Goal: Task Accomplishment & Management: Use online tool/utility

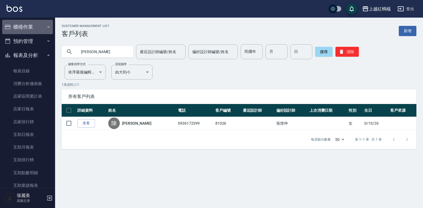
drag, startPoint x: 29, startPoint y: 30, endPoint x: 29, endPoint y: 35, distance: 5.5
click at [29, 32] on button "櫃檯作業" at bounding box center [27, 27] width 51 height 14
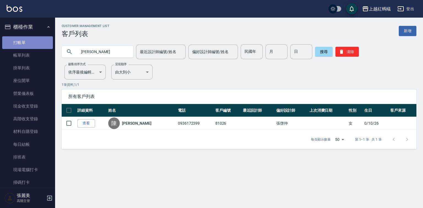
click at [29, 42] on link "打帳單" at bounding box center [27, 42] width 51 height 13
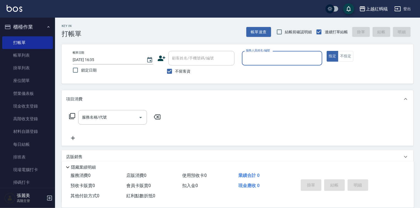
click at [286, 61] on input "服務人員姓名/編號" at bounding box center [281, 58] width 75 height 10
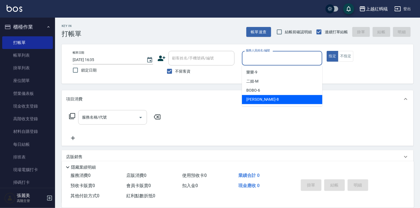
click at [121, 114] on input "服務名稱/代號" at bounding box center [109, 118] width 56 height 10
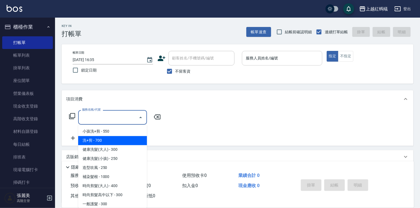
drag, startPoint x: 271, startPoint y: 51, endPoint x: 268, endPoint y: 62, distance: 11.1
click at [269, 56] on div "服務人員姓名/編號" at bounding box center [282, 58] width 80 height 15
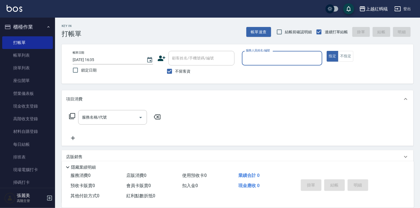
click at [272, 58] on input "服務人員姓名/編號" at bounding box center [281, 58] width 75 height 10
click at [265, 60] on input "服務人員姓名/編號" at bounding box center [281, 58] width 75 height 10
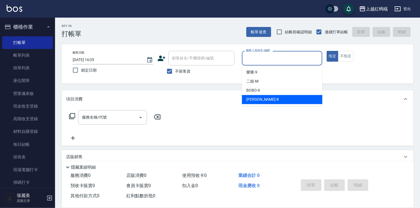
click at [269, 97] on div "[PERSON_NAME] -8" at bounding box center [282, 99] width 80 height 9
type input "[PERSON_NAME]-8"
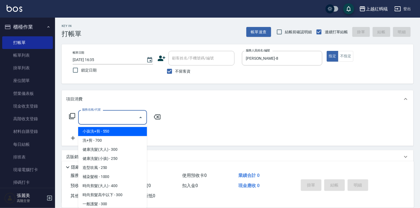
drag, startPoint x: 120, startPoint y: 118, endPoint x: 108, endPoint y: 160, distance: 42.9
click at [120, 119] on input "服務名稱/代號" at bounding box center [109, 118] width 56 height 10
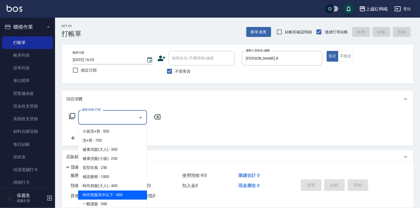
click at [118, 196] on span "時尚剪髮高中以下 - 300" at bounding box center [112, 195] width 69 height 9
type input "時尚剪髮高中以下(302)"
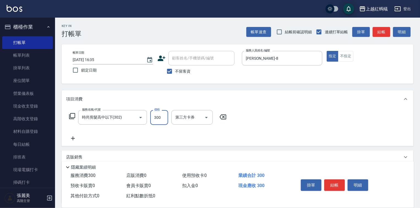
click at [158, 117] on input "300" at bounding box center [159, 117] width 18 height 15
type input "200"
click at [333, 185] on button "結帳" at bounding box center [334, 185] width 21 height 12
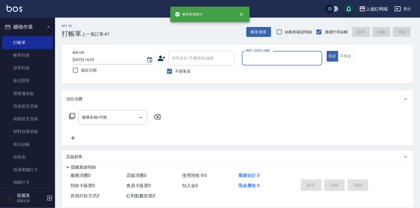
click at [268, 55] on input "服務人員姓名/編號" at bounding box center [281, 58] width 75 height 10
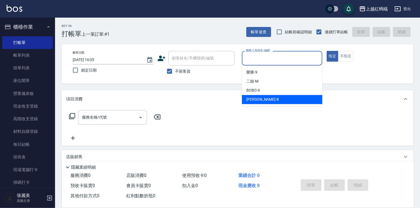
click at [260, 100] on div "[PERSON_NAME] -8" at bounding box center [282, 99] width 80 height 9
type input "[PERSON_NAME]-8"
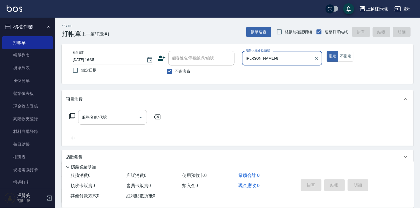
click at [117, 114] on input "服務名稱/代號" at bounding box center [109, 118] width 56 height 10
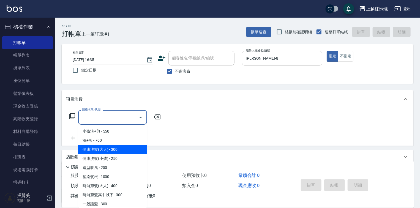
click at [127, 148] on span "健康洗髮(大人) - 300" at bounding box center [112, 149] width 69 height 9
type input "健康洗髮(大人)(201)"
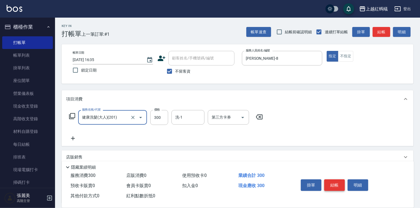
click at [338, 183] on button "結帳" at bounding box center [334, 185] width 21 height 12
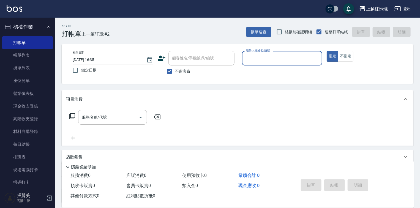
click at [278, 56] on input "服務人員姓名/編號" at bounding box center [281, 58] width 75 height 10
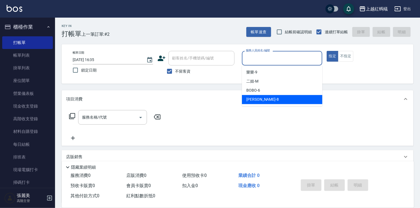
click at [263, 99] on div "[PERSON_NAME] -8" at bounding box center [282, 99] width 80 height 9
type input "[PERSON_NAME]-8"
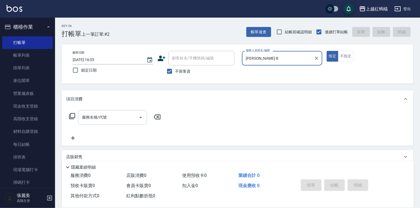
click at [126, 112] on div "服務名稱/代號" at bounding box center [112, 117] width 69 height 15
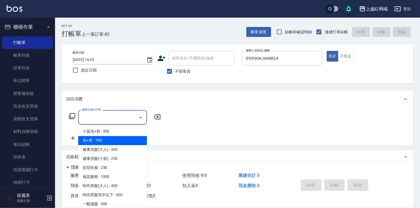
click at [89, 138] on span "洗+剪 - 700" at bounding box center [112, 140] width 69 height 9
type input "洗+剪(200)"
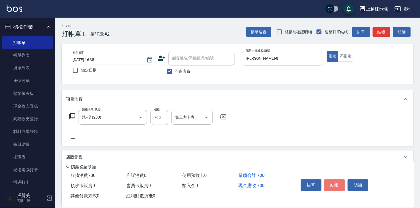
click at [335, 182] on button "結帳" at bounding box center [334, 185] width 21 height 12
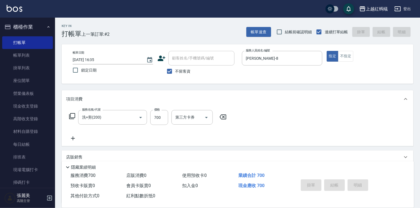
type input "[DATE] 16:36"
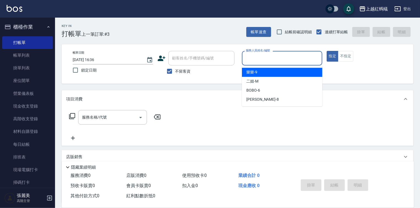
click at [270, 56] on input "服務人員姓名/編號" at bounding box center [281, 58] width 75 height 10
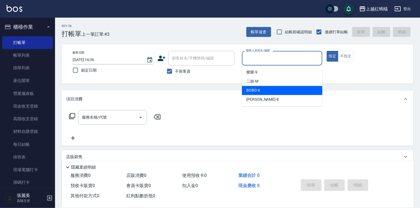
click at [266, 91] on div "BOBO -6" at bounding box center [282, 90] width 80 height 9
type input "BOBO-6"
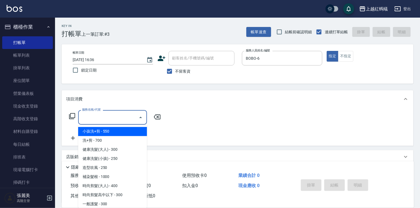
drag, startPoint x: 113, startPoint y: 116, endPoint x: 118, endPoint y: 134, distance: 18.1
click at [113, 117] on input "服務名稱/代號" at bounding box center [109, 118] width 56 height 10
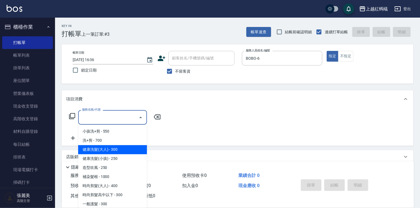
drag, startPoint x: 122, startPoint y: 149, endPoint x: 232, endPoint y: 190, distance: 117.8
click at [122, 149] on span "健康洗髮(大人) - 300" at bounding box center [112, 149] width 69 height 9
type input "健康洗髮(大人)(201)"
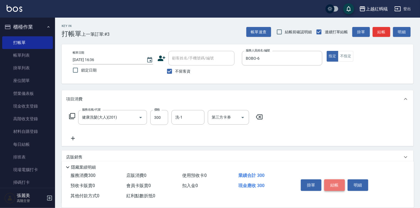
click at [335, 183] on button "結帳" at bounding box center [334, 185] width 21 height 12
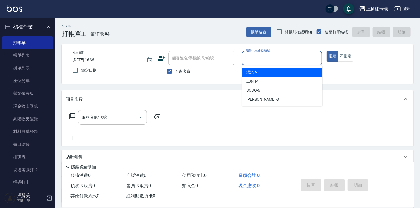
click at [262, 60] on input "服務人員姓名/編號" at bounding box center [281, 58] width 75 height 10
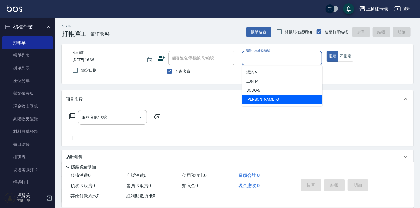
click at [261, 98] on div "[PERSON_NAME] -8" at bounding box center [282, 99] width 80 height 9
type input "[PERSON_NAME]-8"
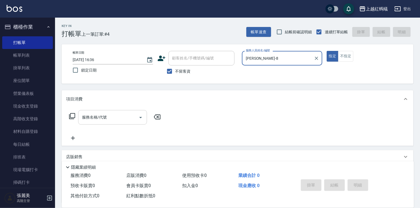
click at [117, 117] on input "服務名稱/代號" at bounding box center [109, 118] width 56 height 10
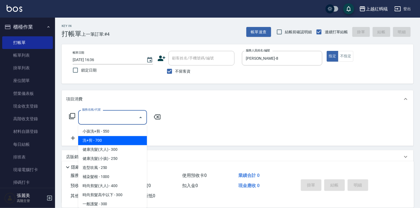
click at [110, 142] on span "洗+剪 - 700" at bounding box center [112, 140] width 69 height 9
type input "洗+剪(200)"
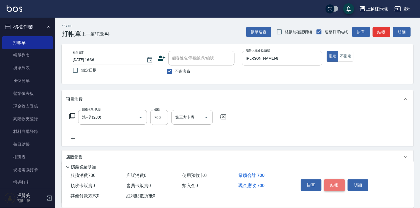
click at [329, 182] on button "結帳" at bounding box center [334, 185] width 21 height 12
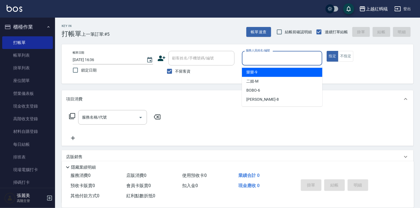
click at [276, 55] on input "服務人員姓名/編號" at bounding box center [281, 58] width 75 height 10
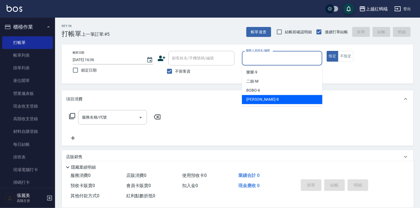
click at [276, 99] on div "[PERSON_NAME] -8" at bounding box center [282, 99] width 80 height 9
type input "[PERSON_NAME]-8"
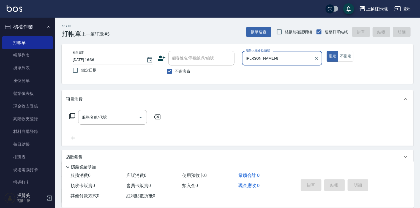
click at [124, 109] on div "服務名稱/代號 服務名稱/代號" at bounding box center [238, 127] width 352 height 38
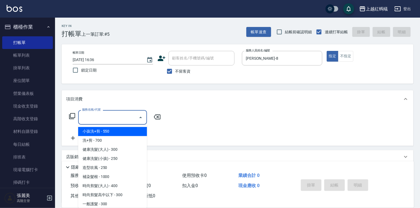
click at [125, 115] on input "服務名稱/代號" at bounding box center [109, 118] width 56 height 10
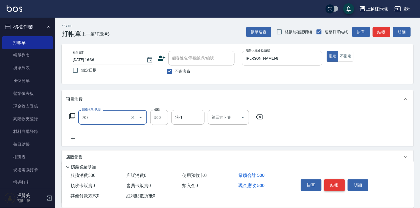
type input "[PERSON_NAME]兩段頭皮養護(703)"
click at [330, 186] on button "結帳" at bounding box center [334, 185] width 21 height 12
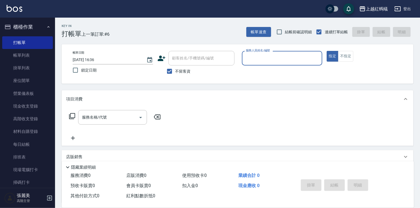
click at [270, 56] on input "服務人員姓名/編號" at bounding box center [281, 58] width 75 height 10
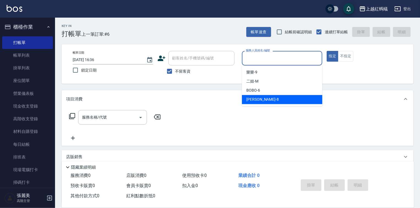
click at [270, 102] on div "[PERSON_NAME] -8" at bounding box center [282, 99] width 80 height 9
type input "[PERSON_NAME]-8"
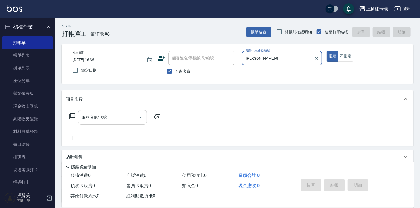
click at [114, 118] on input "服務名稱/代號" at bounding box center [109, 118] width 56 height 10
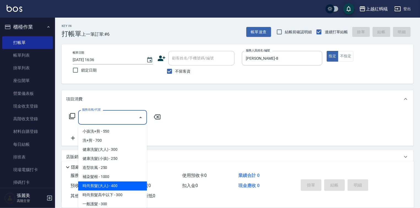
click at [121, 187] on span "時尚剪髮(大人) - 400" at bounding box center [112, 186] width 69 height 9
type input "時尚剪髮(大人)(301)"
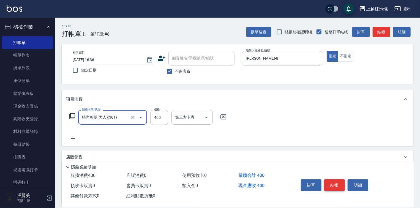
click at [334, 185] on button "結帳" at bounding box center [334, 185] width 21 height 12
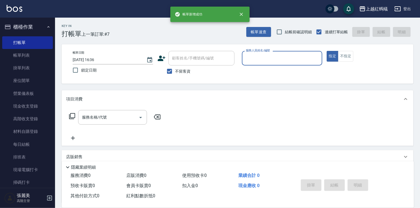
click at [265, 59] on input "服務人員姓名/編號" at bounding box center [281, 58] width 75 height 10
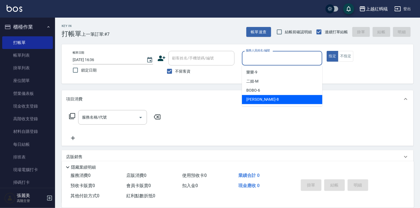
click at [258, 99] on div "[PERSON_NAME] -8" at bounding box center [282, 99] width 80 height 9
type input "[PERSON_NAME]-8"
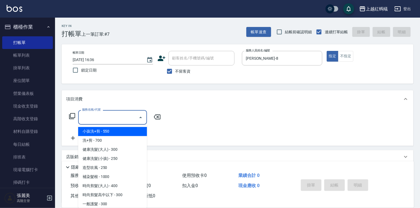
click at [125, 114] on input "服務名稱/代號" at bounding box center [109, 118] width 56 height 10
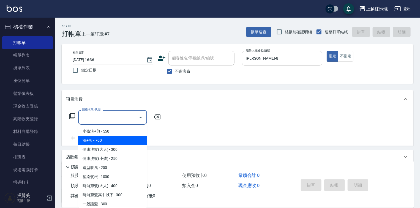
click at [129, 142] on span "洗+剪 - 700" at bounding box center [112, 140] width 69 height 9
type input "洗+剪(200)"
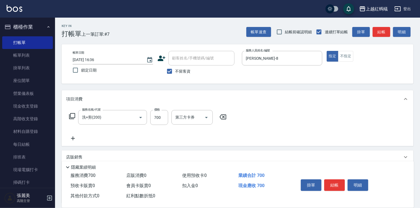
click at [225, 115] on icon at bounding box center [223, 117] width 14 height 7
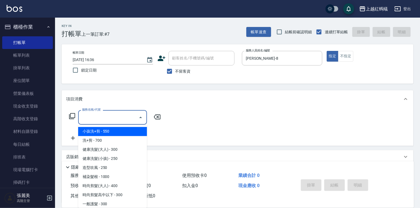
click at [118, 117] on input "服務名稱/代號" at bounding box center [109, 118] width 56 height 10
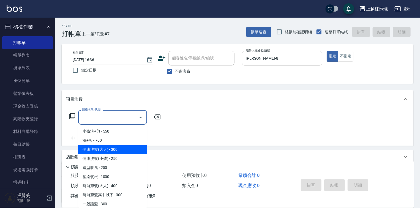
click at [127, 150] on span "健康洗髮(大人) - 300" at bounding box center [112, 149] width 69 height 9
type input "健康洗髮(大人)(201)"
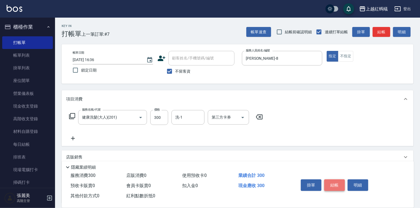
click at [337, 181] on button "結帳" at bounding box center [334, 185] width 21 height 12
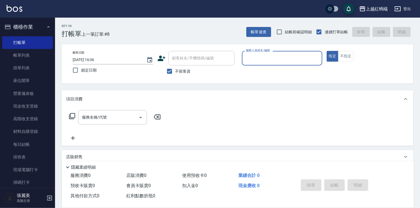
click at [278, 61] on input "服務人員姓名/編號" at bounding box center [281, 58] width 75 height 10
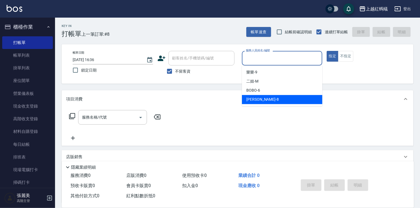
click at [267, 101] on div "[PERSON_NAME] -8" at bounding box center [282, 99] width 80 height 9
type input "[PERSON_NAME]-8"
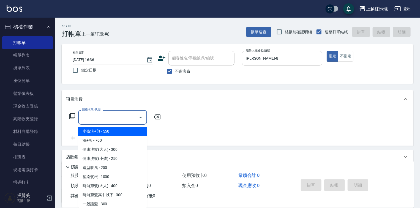
click at [101, 117] on input "服務名稱/代號" at bounding box center [109, 118] width 56 height 10
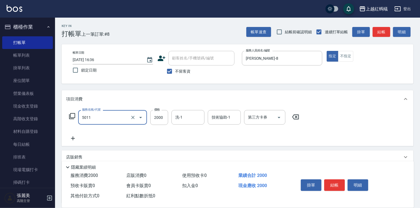
type input "桑多麗燙(短)(5011)"
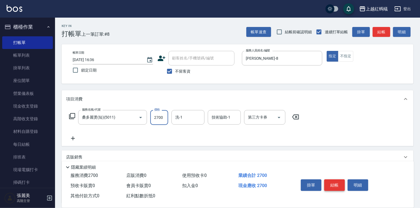
type input "2700"
click at [333, 186] on button "結帳" at bounding box center [334, 185] width 21 height 12
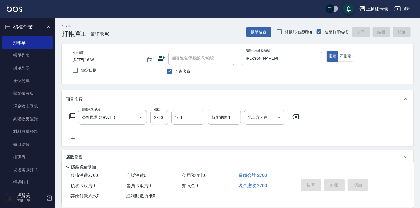
type input "[DATE] 16:37"
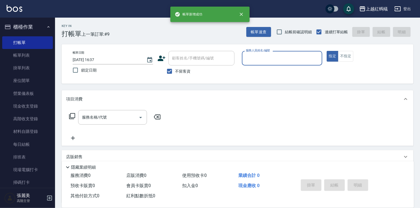
click at [256, 54] on div "服務人員姓名/編號 服務人員姓名/編號" at bounding box center [282, 58] width 80 height 15
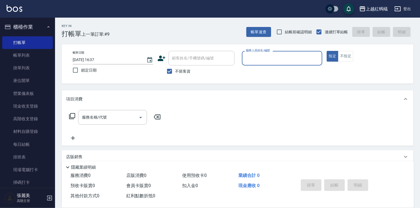
click at [267, 60] on input "服務人員姓名/編號" at bounding box center [281, 58] width 75 height 10
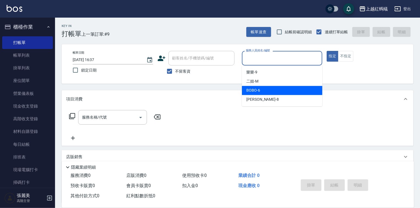
click at [266, 92] on div "BOBO -6" at bounding box center [282, 90] width 80 height 9
type input "BOBO-6"
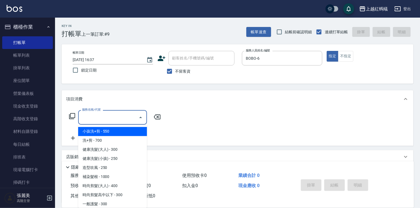
click at [119, 115] on input "服務名稱/代號" at bounding box center [109, 118] width 56 height 10
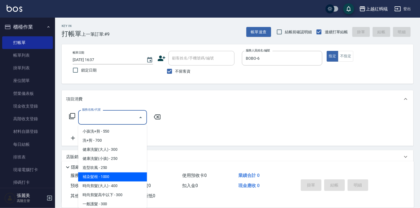
click at [102, 174] on span "補染髮根 - 1000" at bounding box center [112, 176] width 69 height 9
type input "補染髮根(204)"
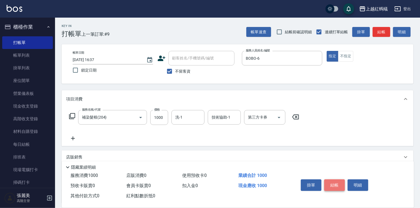
click at [333, 184] on button "結帳" at bounding box center [334, 185] width 21 height 12
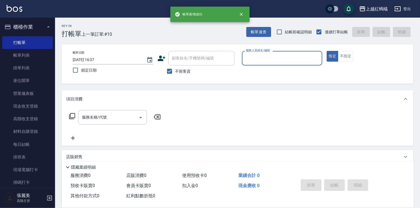
click at [262, 64] on div "服務人員姓名/編號" at bounding box center [282, 58] width 80 height 15
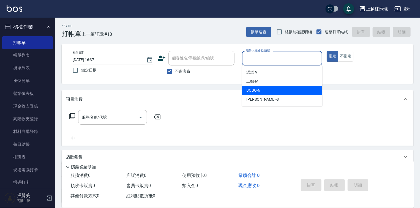
click at [268, 90] on div "BOBO -6" at bounding box center [282, 90] width 80 height 9
type input "BOBO-6"
click at [270, 59] on input "BOBO-6" at bounding box center [277, 58] width 67 height 10
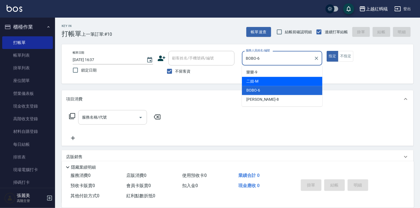
click at [114, 111] on div "服務名稱/代號" at bounding box center [112, 117] width 69 height 15
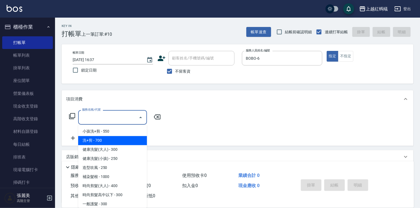
click at [102, 141] on span "洗+剪 - 700" at bounding box center [112, 140] width 69 height 9
type input "洗+剪(200)"
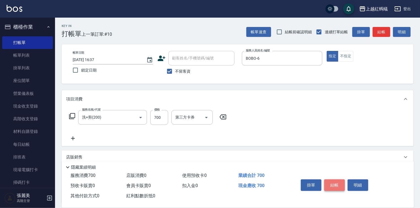
click at [333, 183] on button "結帳" at bounding box center [334, 185] width 21 height 12
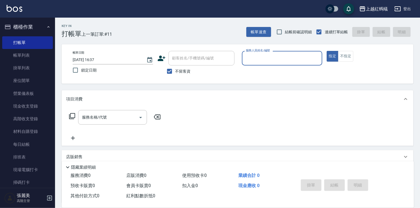
click at [278, 57] on input "服務人員姓名/編號" at bounding box center [281, 58] width 75 height 10
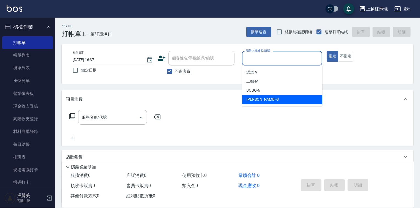
click at [267, 98] on div "[PERSON_NAME] -8" at bounding box center [282, 99] width 80 height 9
type input "[PERSON_NAME]-8"
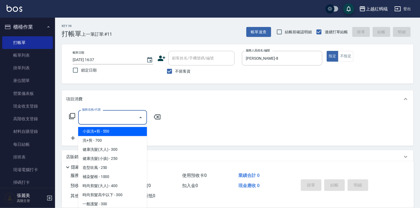
click at [121, 114] on input "服務名稱/代號" at bounding box center [109, 118] width 56 height 10
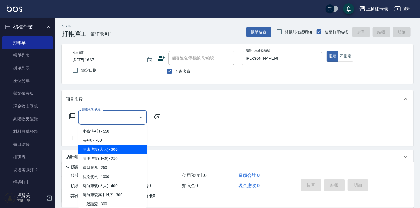
click at [122, 152] on span "健康洗髮(大人) - 300" at bounding box center [112, 149] width 69 height 9
type input "健康洗髮(大人)(201)"
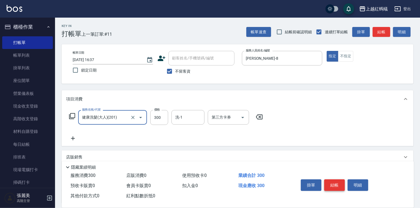
click at [339, 180] on button "結帳" at bounding box center [334, 185] width 21 height 12
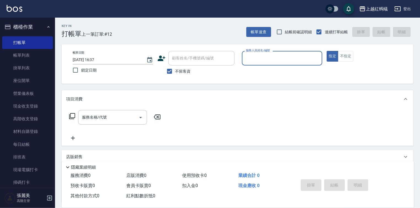
click at [270, 55] on input "服務人員姓名/編號" at bounding box center [281, 58] width 75 height 10
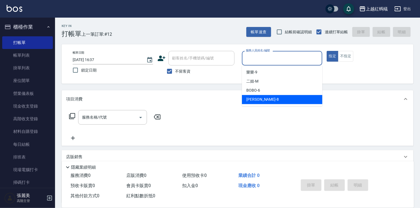
click at [272, 102] on div "[PERSON_NAME] -8" at bounding box center [282, 99] width 80 height 9
type input "[PERSON_NAME]-8"
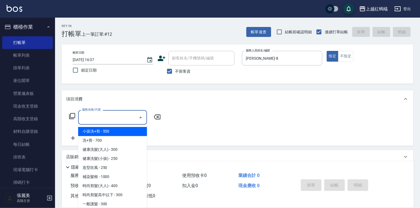
click at [96, 116] on input "服務名稱/代號" at bounding box center [109, 118] width 56 height 10
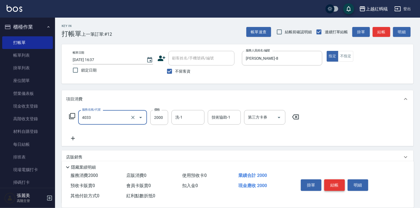
type input "創意挑染(長)(4033)"
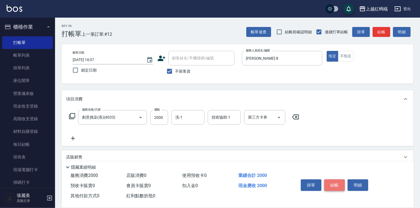
click at [332, 184] on button "結帳" at bounding box center [334, 185] width 21 height 12
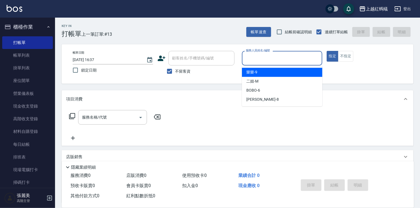
click at [264, 61] on input "服務人員姓名/編號" at bounding box center [281, 58] width 75 height 10
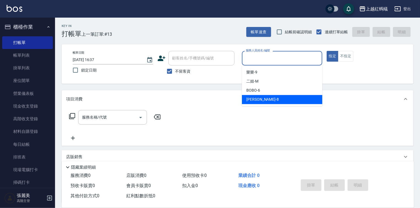
click at [272, 100] on div "[PERSON_NAME] -8" at bounding box center [282, 99] width 80 height 9
type input "[PERSON_NAME]-8"
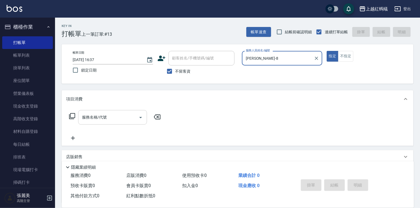
click at [117, 114] on input "服務名稱/代號" at bounding box center [109, 118] width 56 height 10
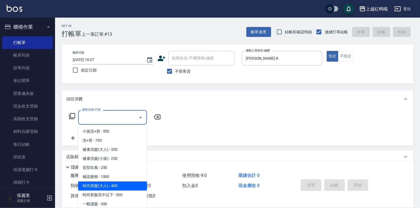
drag, startPoint x: 116, startPoint y: 186, endPoint x: 204, endPoint y: 191, distance: 88.5
click at [116, 185] on span "時尚剪髮(大人) - 400" at bounding box center [112, 186] width 69 height 9
type input "時尚剪髮(大人)(301)"
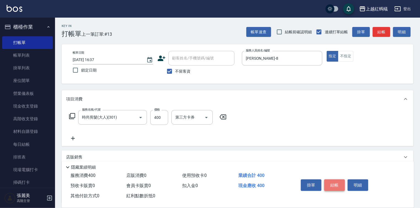
click at [335, 182] on button "結帳" at bounding box center [334, 185] width 21 height 12
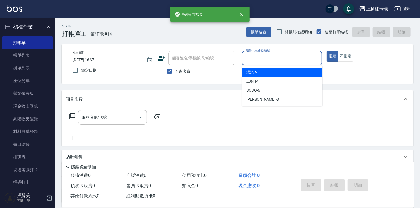
click at [271, 55] on input "服務人員姓名/編號" at bounding box center [281, 58] width 75 height 10
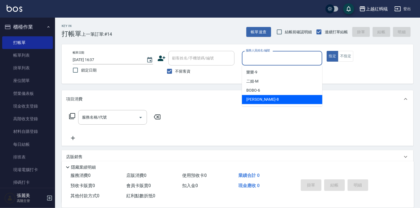
click at [259, 97] on div "[PERSON_NAME] -8" at bounding box center [282, 99] width 80 height 9
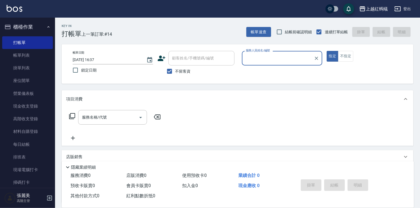
type input "[PERSON_NAME]-8"
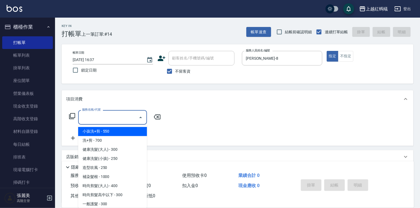
click at [119, 113] on input "服務名稱/代號" at bounding box center [109, 118] width 56 height 10
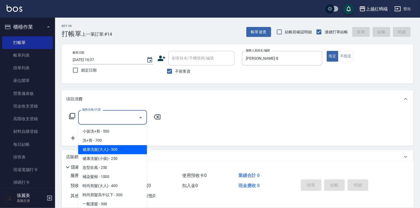
drag, startPoint x: 128, startPoint y: 146, endPoint x: 144, endPoint y: 155, distance: 18.1
click at [128, 146] on span "健康洗髮(大人) - 300" at bounding box center [112, 149] width 69 height 9
type input "健康洗髮(大人)(201)"
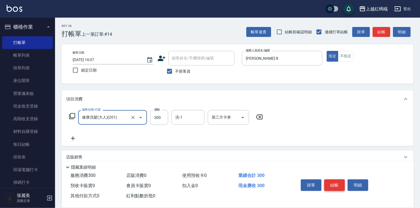
click at [332, 181] on button "結帳" at bounding box center [334, 185] width 21 height 12
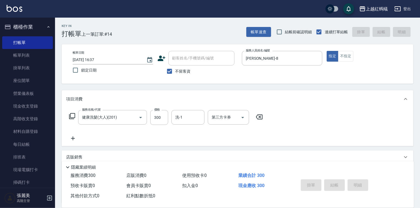
type input "[DATE] 16:38"
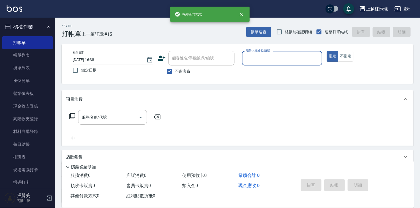
click at [254, 60] on input "服務人員姓名/編號" at bounding box center [281, 58] width 75 height 10
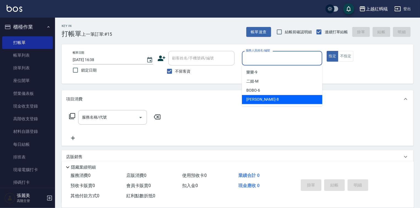
click at [262, 99] on div "[PERSON_NAME] -8" at bounding box center [282, 99] width 80 height 9
type input "[PERSON_NAME]-8"
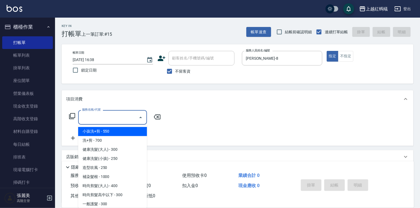
click at [122, 117] on input "服務名稱/代號" at bounding box center [109, 118] width 56 height 10
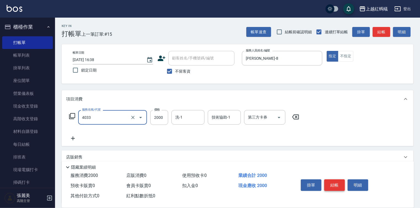
type input "創意挑染(長)(4033)"
click at [328, 187] on button "結帳" at bounding box center [334, 185] width 21 height 12
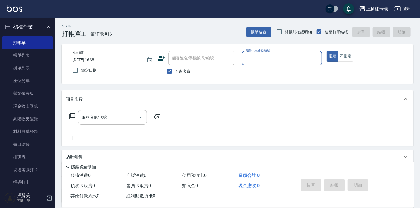
click at [269, 58] on input "服務人員姓名/編號" at bounding box center [281, 58] width 75 height 10
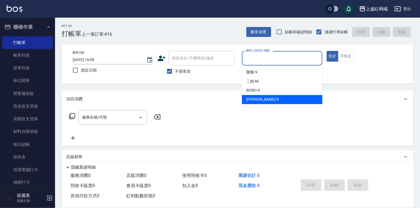
click at [264, 97] on div "[PERSON_NAME] -8" at bounding box center [282, 99] width 80 height 9
type input "[PERSON_NAME]-8"
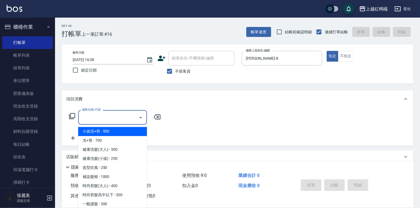
drag, startPoint x: 126, startPoint y: 118, endPoint x: 122, endPoint y: 148, distance: 30.2
click at [126, 118] on input "服務名稱/代號" at bounding box center [109, 118] width 56 height 10
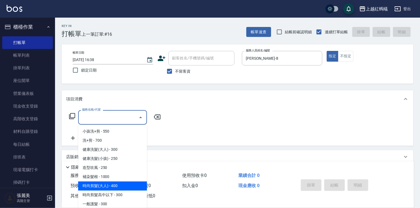
click at [128, 183] on span "時尚剪髮(大人) - 400" at bounding box center [112, 186] width 69 height 9
type input "時尚剪髮(大人)(301)"
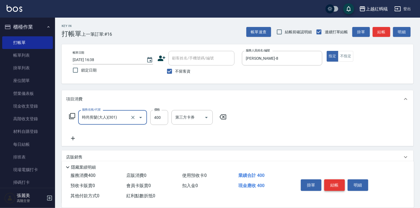
click at [333, 183] on button "結帳" at bounding box center [334, 185] width 21 height 12
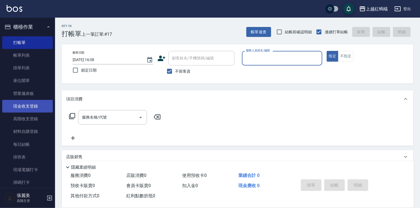
click at [26, 106] on link "現金收支登錄" at bounding box center [27, 106] width 51 height 13
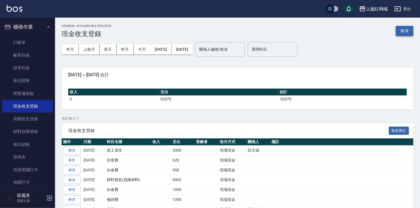
click at [402, 33] on button "新增" at bounding box center [405, 31] width 18 height 10
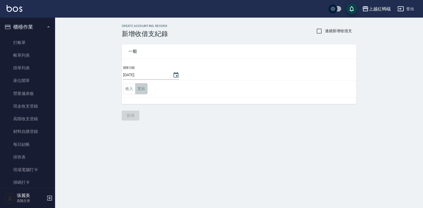
click at [141, 88] on button "支出" at bounding box center [141, 88] width 12 height 11
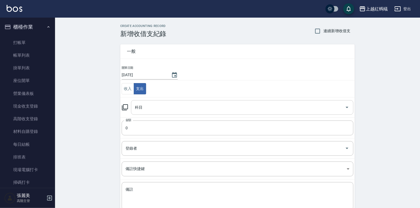
click at [154, 103] on input "科目" at bounding box center [237, 108] width 209 height 10
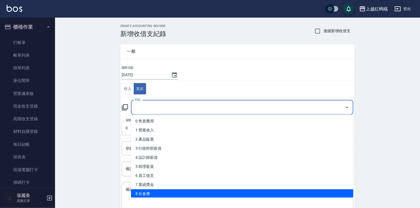
click at [166, 194] on li "8 伙食費" at bounding box center [242, 193] width 222 height 9
type input "8 伙食費"
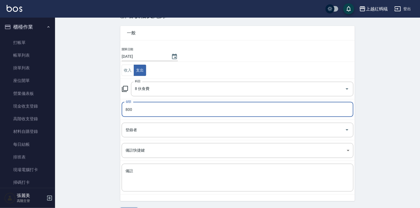
scroll to position [34, 0]
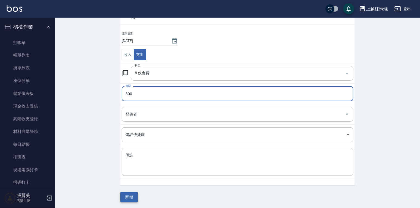
type input "800"
click at [132, 197] on button "新增" at bounding box center [129, 197] width 18 height 10
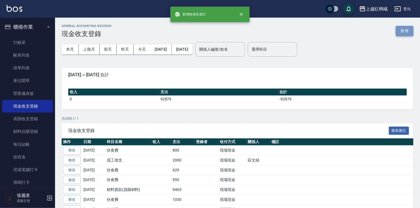
click at [407, 30] on button "新增" at bounding box center [405, 31] width 18 height 10
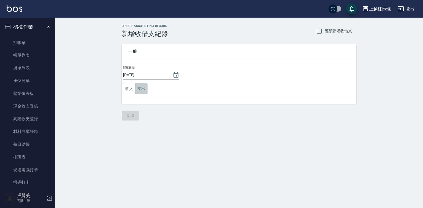
click at [139, 88] on button "支出" at bounding box center [141, 88] width 12 height 11
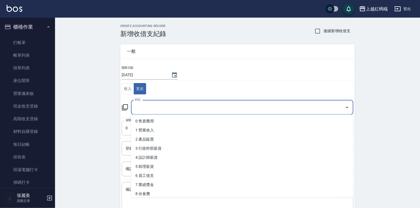
click at [147, 105] on input "科目" at bounding box center [237, 108] width 209 height 10
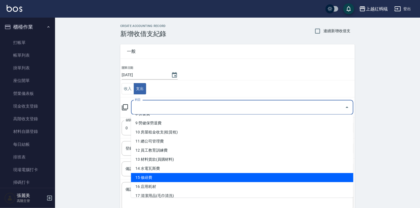
scroll to position [88, 0]
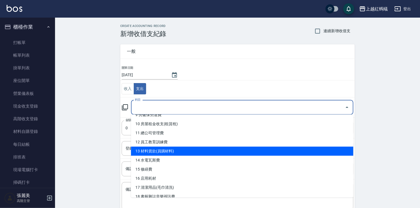
click at [143, 151] on li "13 材料貨款(員購材料)" at bounding box center [242, 151] width 222 height 9
type input "13 材料貨款(員購材料)"
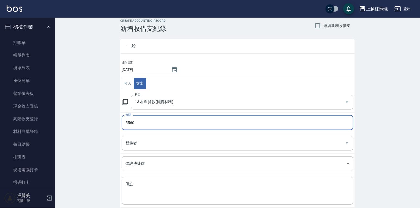
scroll to position [34, 0]
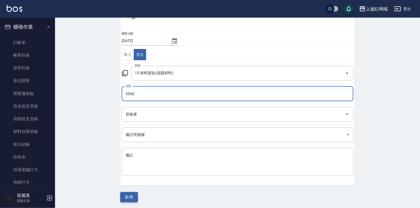
type input "5560"
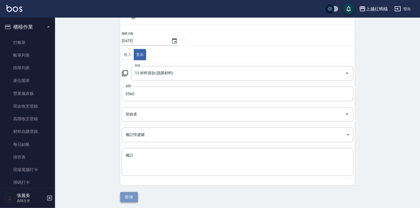
click at [137, 193] on button "新增" at bounding box center [129, 197] width 18 height 10
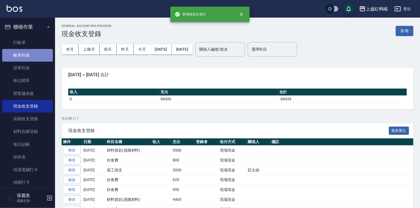
click at [31, 54] on link "帳單列表" at bounding box center [27, 55] width 51 height 13
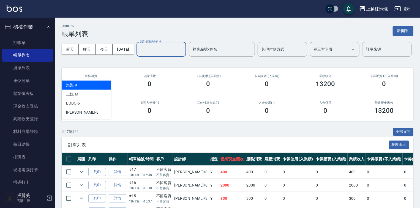
click at [139, 54] on input "設計師編號/姓名" at bounding box center [161, 50] width 45 height 10
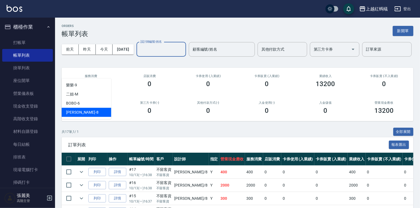
click at [87, 112] on div "[PERSON_NAME] -8" at bounding box center [87, 112] width 50 height 9
click at [139, 54] on input "[PERSON_NAME]-8" at bounding box center [157, 50] width 36 height 10
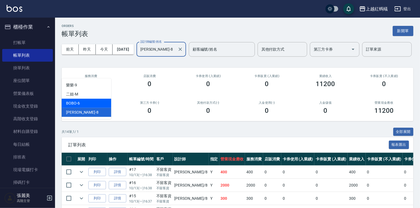
click at [88, 106] on div "BOBO -6" at bounding box center [87, 103] width 50 height 9
type input "BOBO-6"
